Goal: Find specific page/section: Find specific page/section

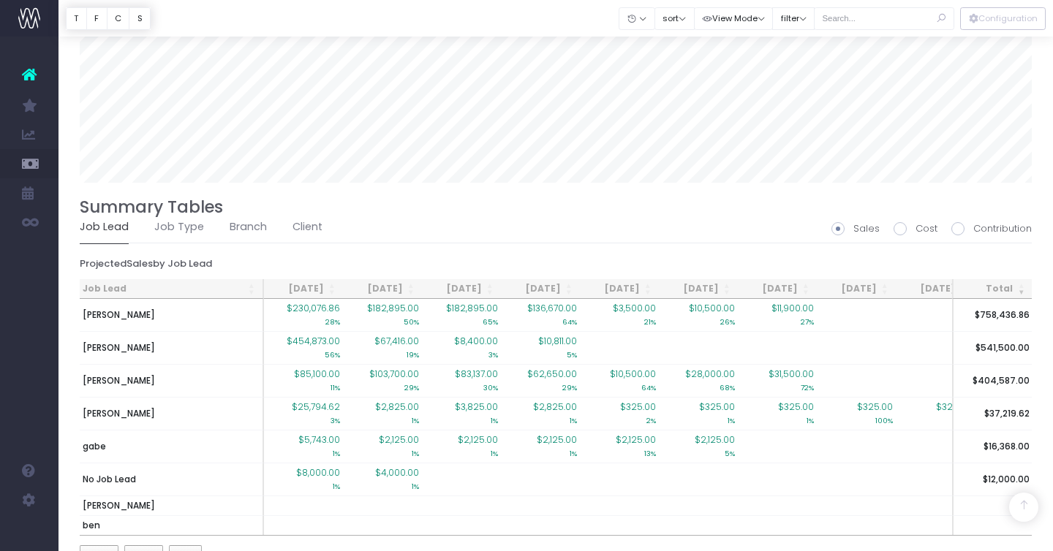
scroll to position [1059, 0]
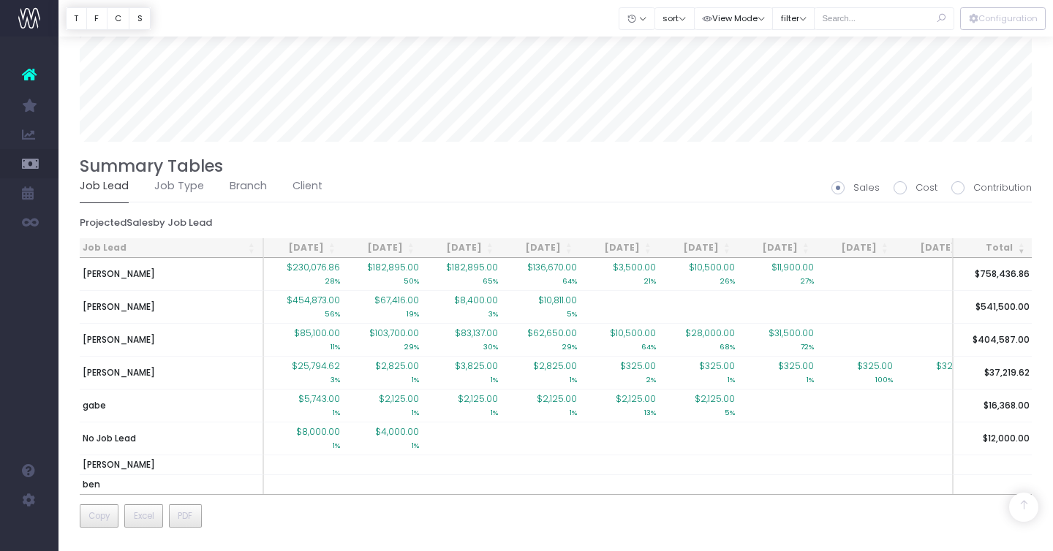
click at [326, 186] on ul "Job Lead Job Type Branch Client" at bounding box center [556, 186] width 952 height 33
click at [298, 186] on link "Client" at bounding box center [307, 187] width 30 height 34
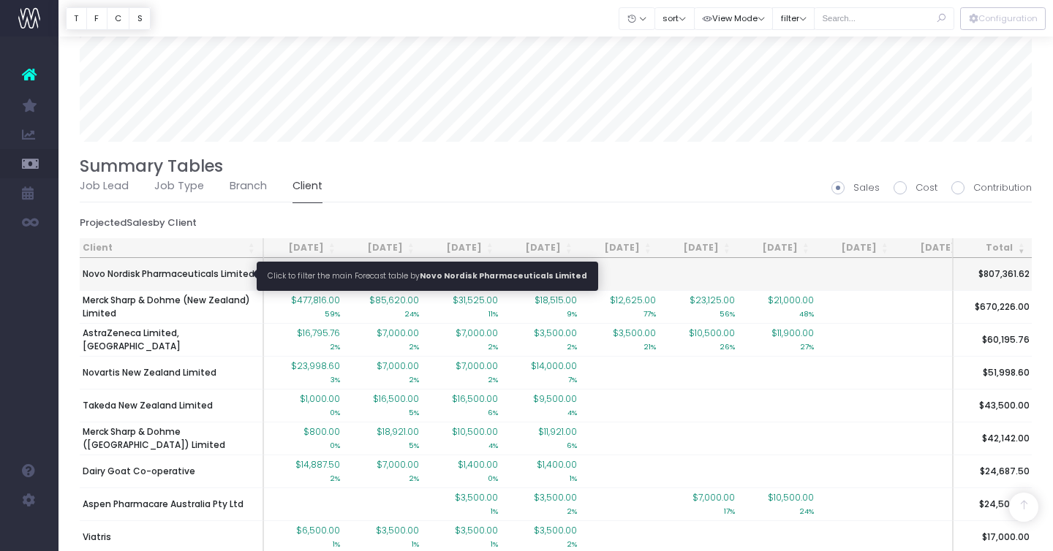
click at [178, 275] on span "Novo Nordisk Pharmaceuticals Limited" at bounding box center [169, 274] width 172 height 13
type input ""Novo Nordisk Pharmaceuticals Limited""
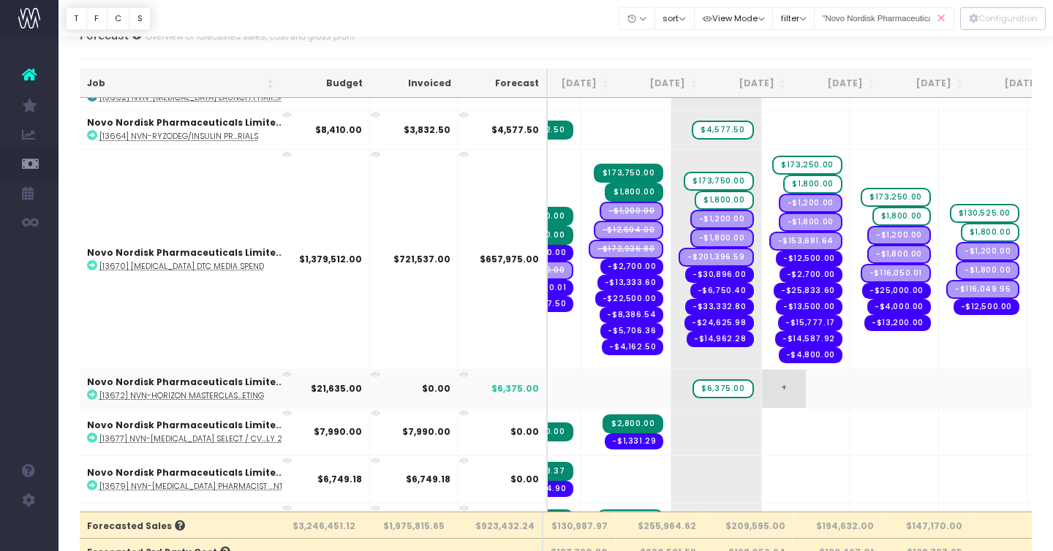
scroll to position [0, 0]
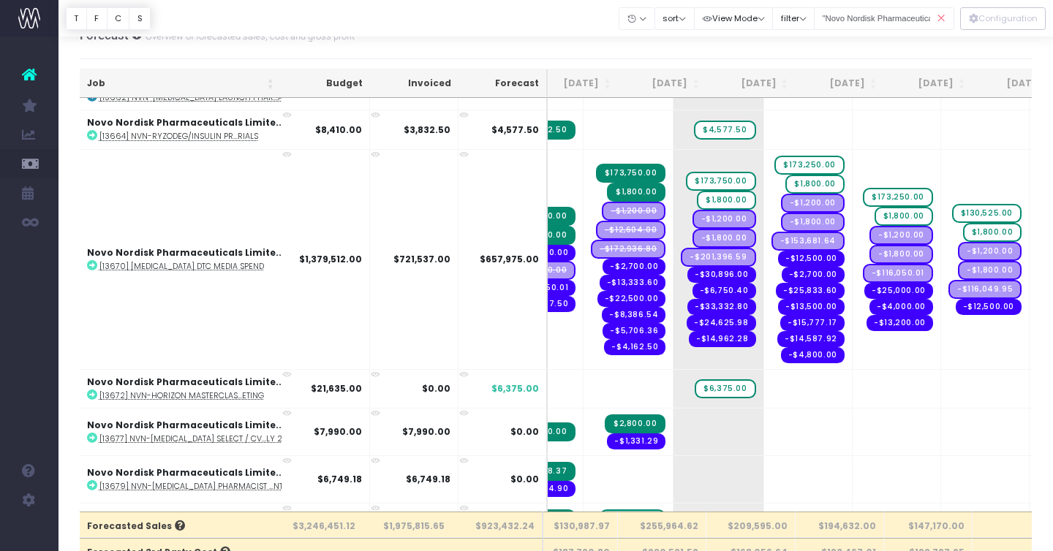
click at [939, 16] on icon at bounding box center [941, 19] width 26 height 30
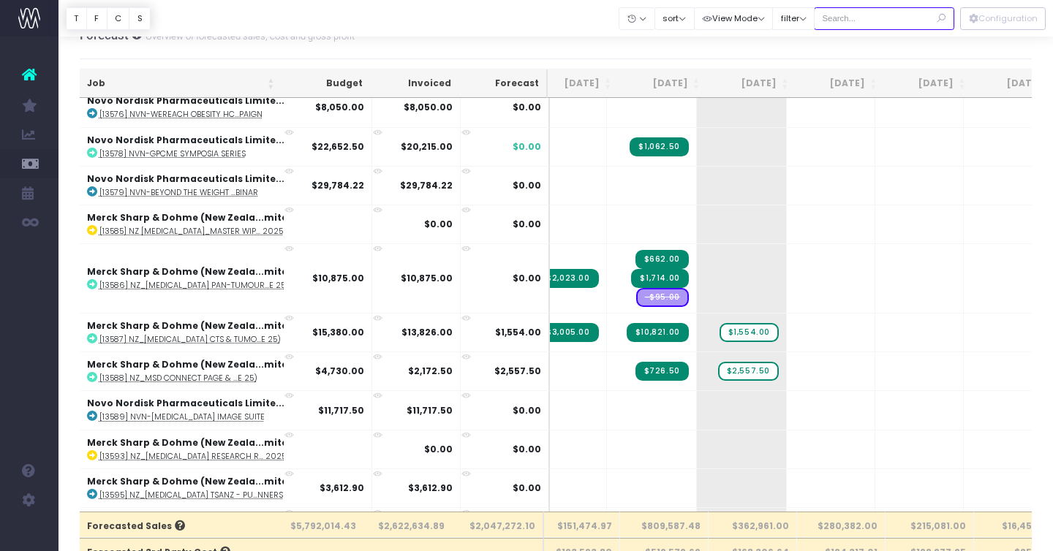
click at [913, 26] on input "text" at bounding box center [884, 18] width 140 height 23
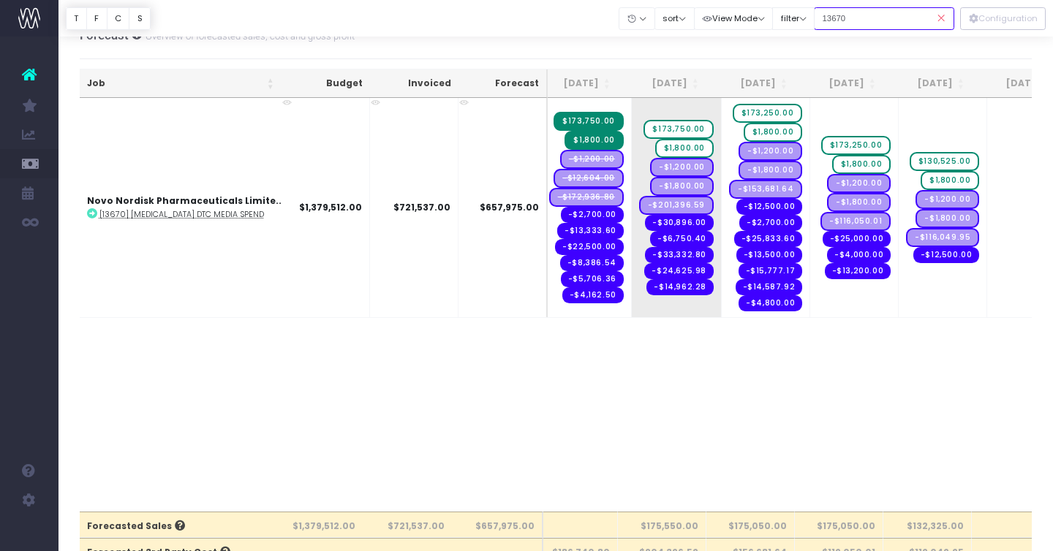
scroll to position [0, 107]
type input "13670"
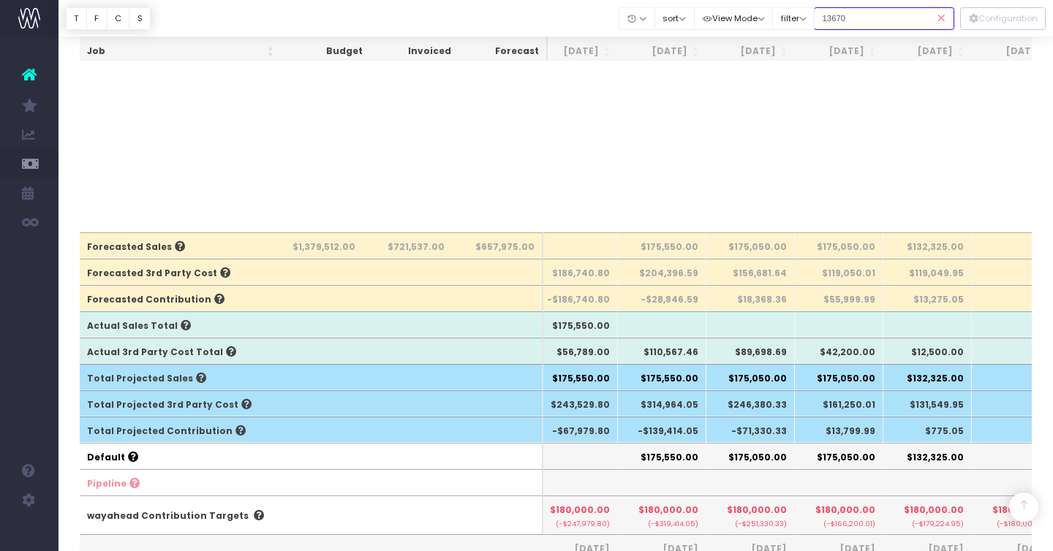
scroll to position [304, 0]
click at [731, 13] on button "View Mode" at bounding box center [734, 18] width 80 height 23
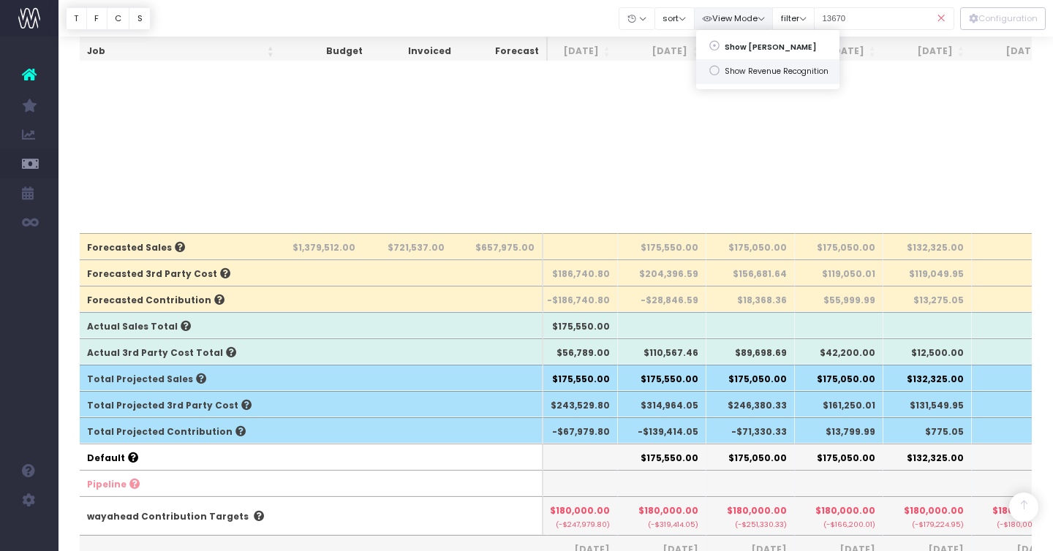
click at [749, 78] on link "Show Revenue Recognition" at bounding box center [767, 71] width 143 height 25
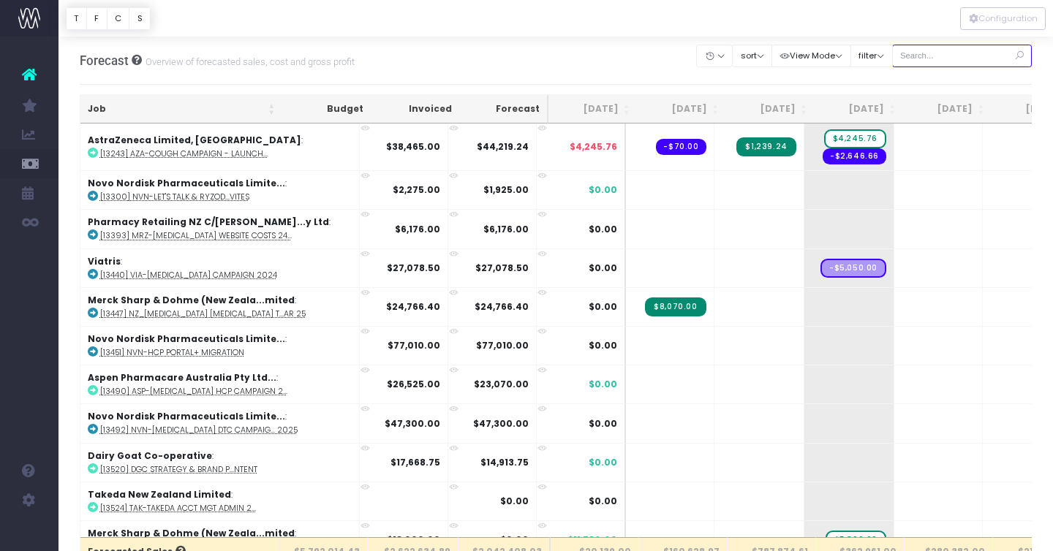
click at [933, 58] on input "text" at bounding box center [962, 56] width 140 height 23
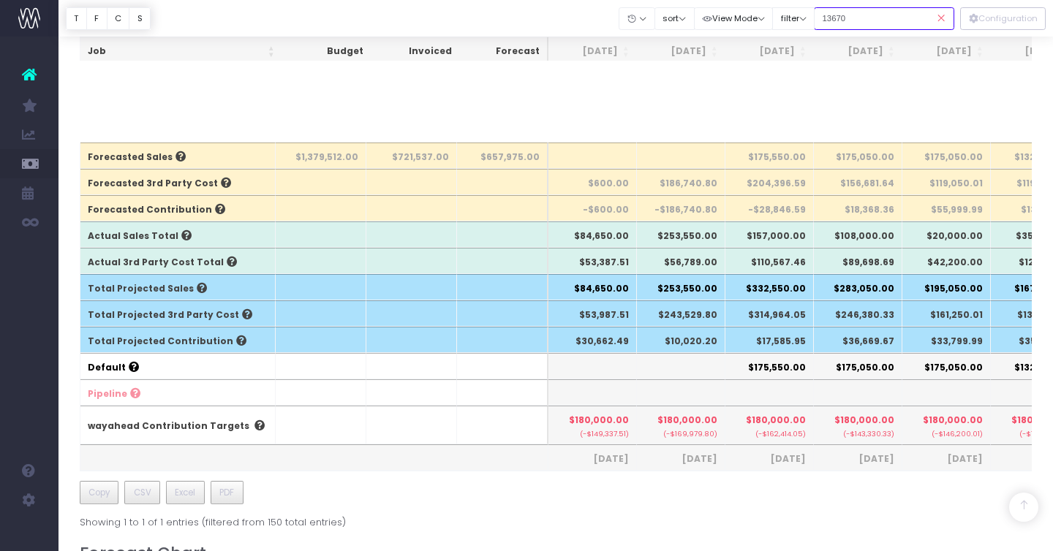
scroll to position [393, 0]
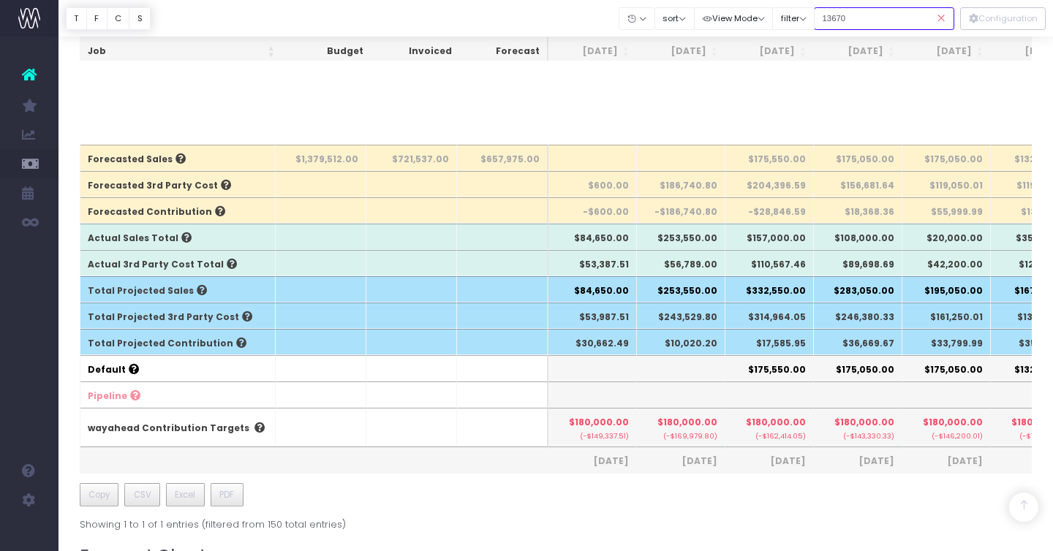
type input "13670"
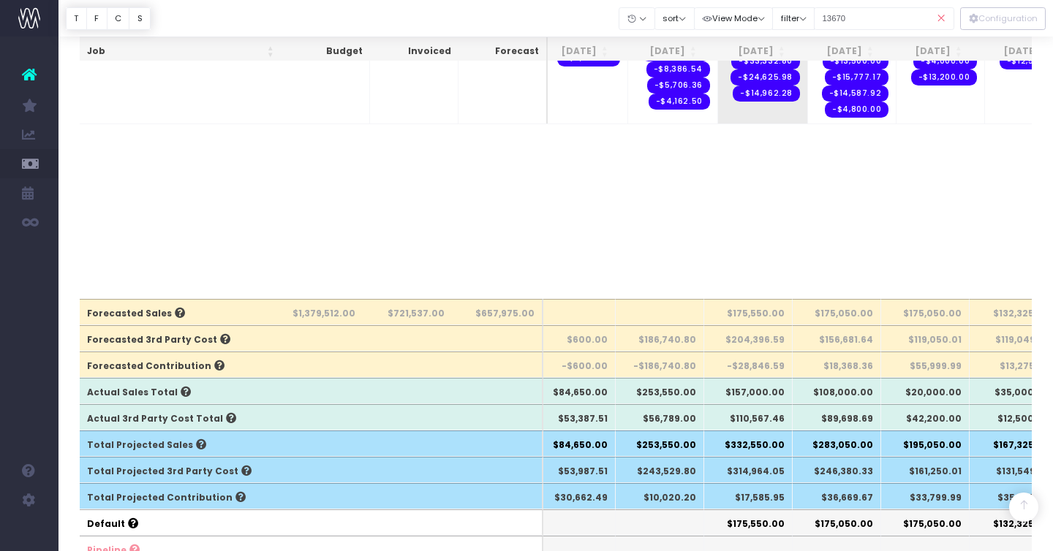
scroll to position [0, 0]
